Goal: Task Accomplishment & Management: Manage account settings

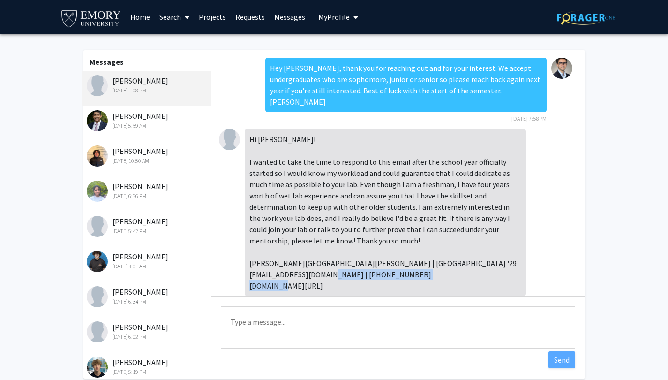
click at [213, 18] on link "Projects" at bounding box center [212, 16] width 37 height 33
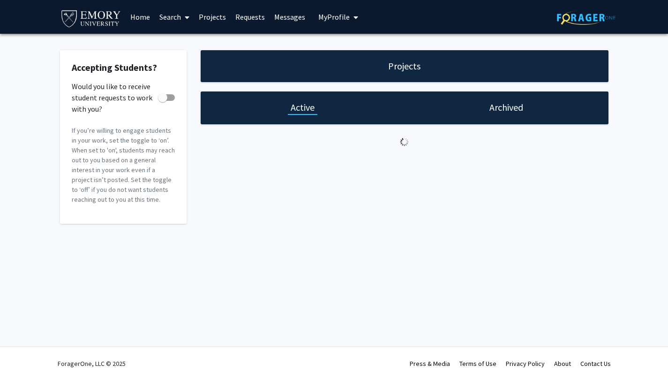
click at [281, 18] on link "Messages" at bounding box center [290, 16] width 40 height 33
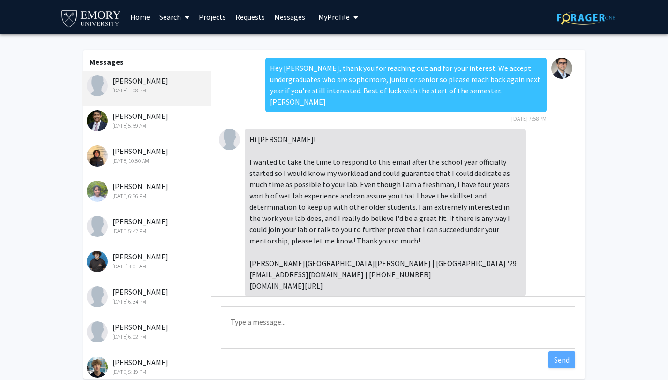
scroll to position [24, 0]
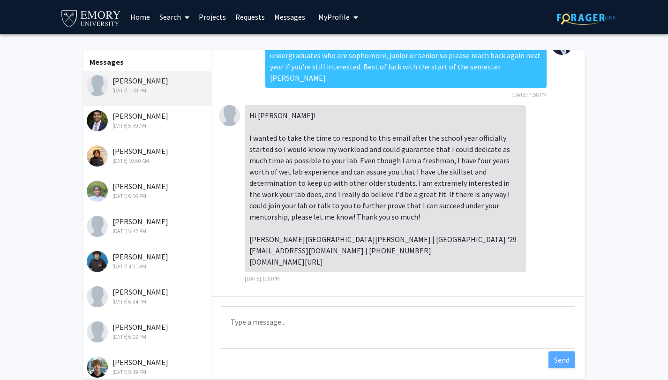
click at [239, 15] on link "Requests" at bounding box center [250, 16] width 39 height 33
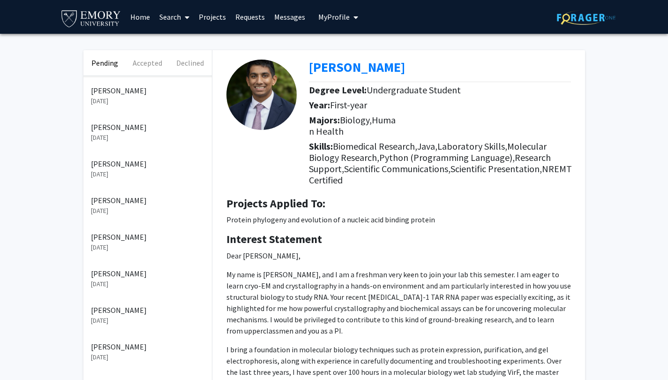
scroll to position [37, 0]
click at [141, 239] on p "[PERSON_NAME]" at bounding box center [147, 235] width 113 height 11
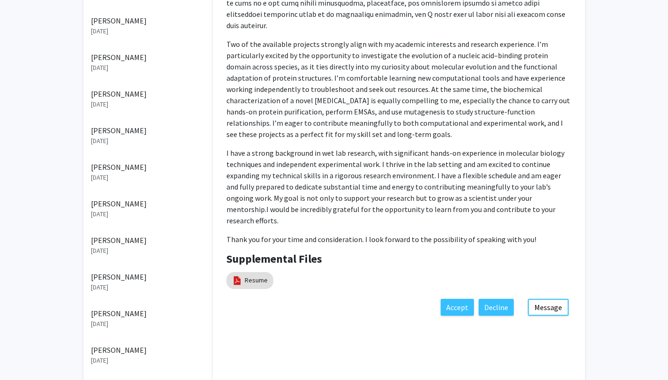
scroll to position [327, 0]
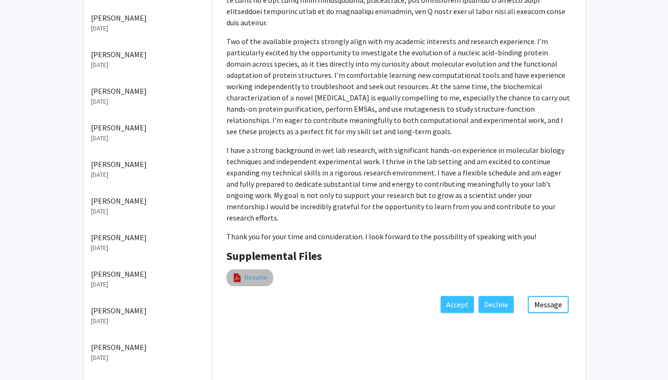
click at [261, 272] on link "Resume" at bounding box center [256, 277] width 23 height 10
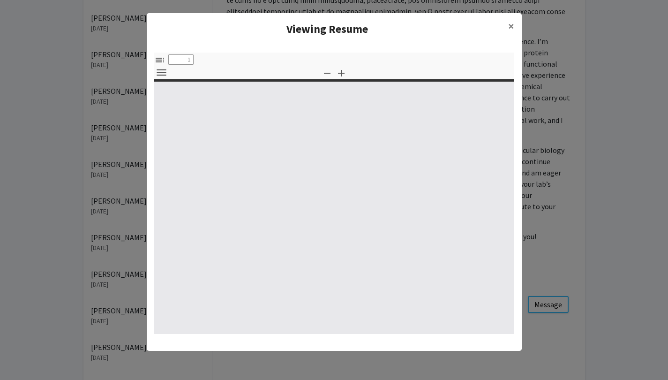
select select "custom"
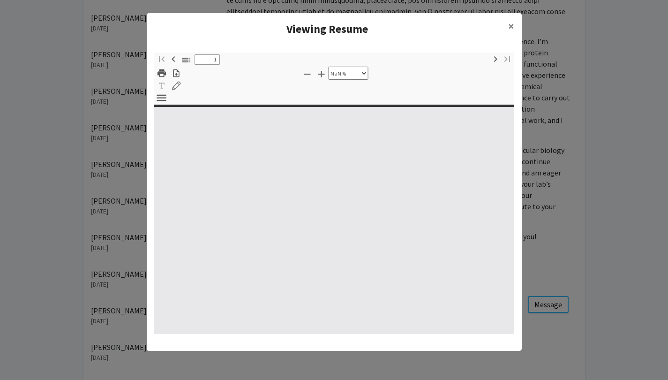
type input "0"
select select "custom"
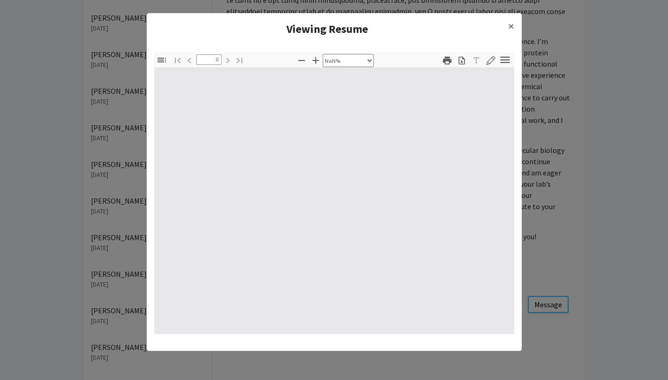
type input "1"
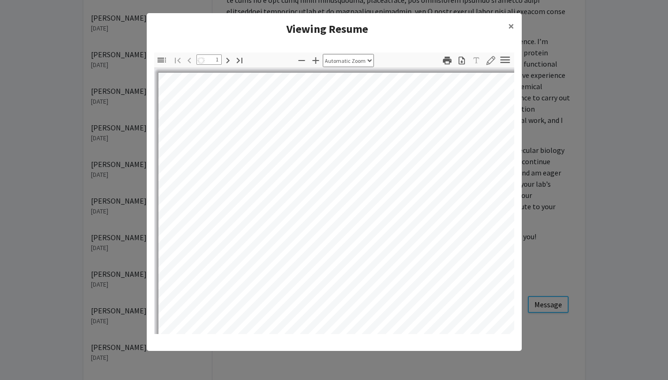
select select "auto"
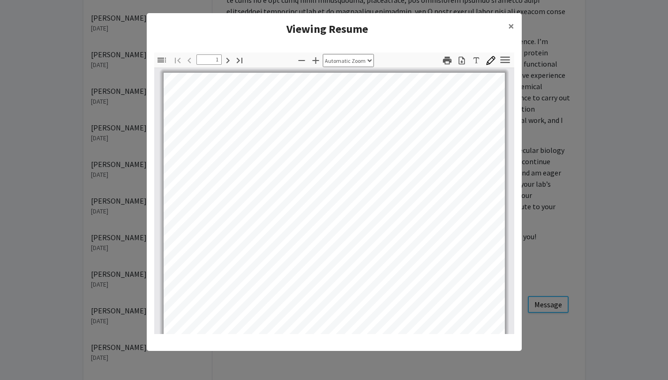
click at [459, 61] on icon "button" at bounding box center [462, 60] width 6 height 8
click at [513, 27] on span "×" at bounding box center [511, 26] width 6 height 15
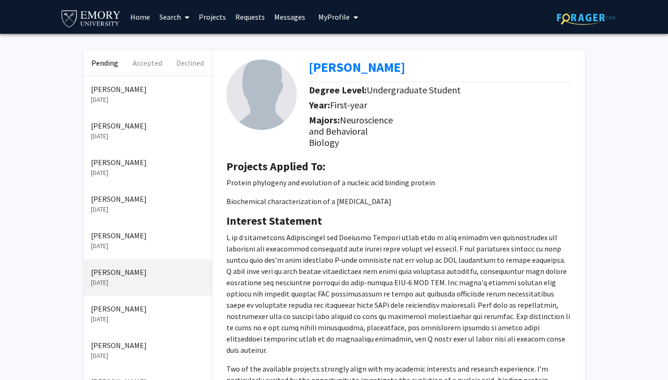
scroll to position [0, 0]
click at [283, 14] on link "Messages" at bounding box center [290, 16] width 40 height 33
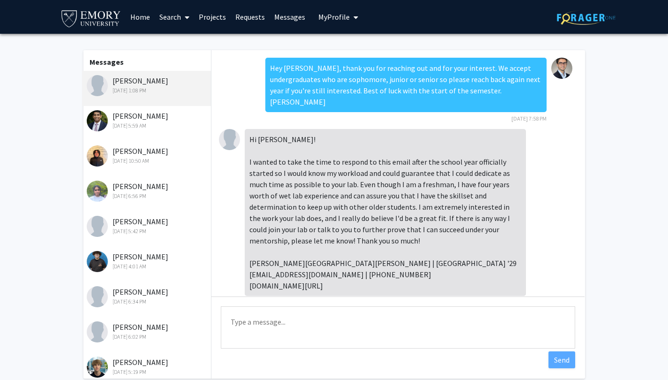
scroll to position [24, 0]
